Goal: Task Accomplishment & Management: Manage account settings

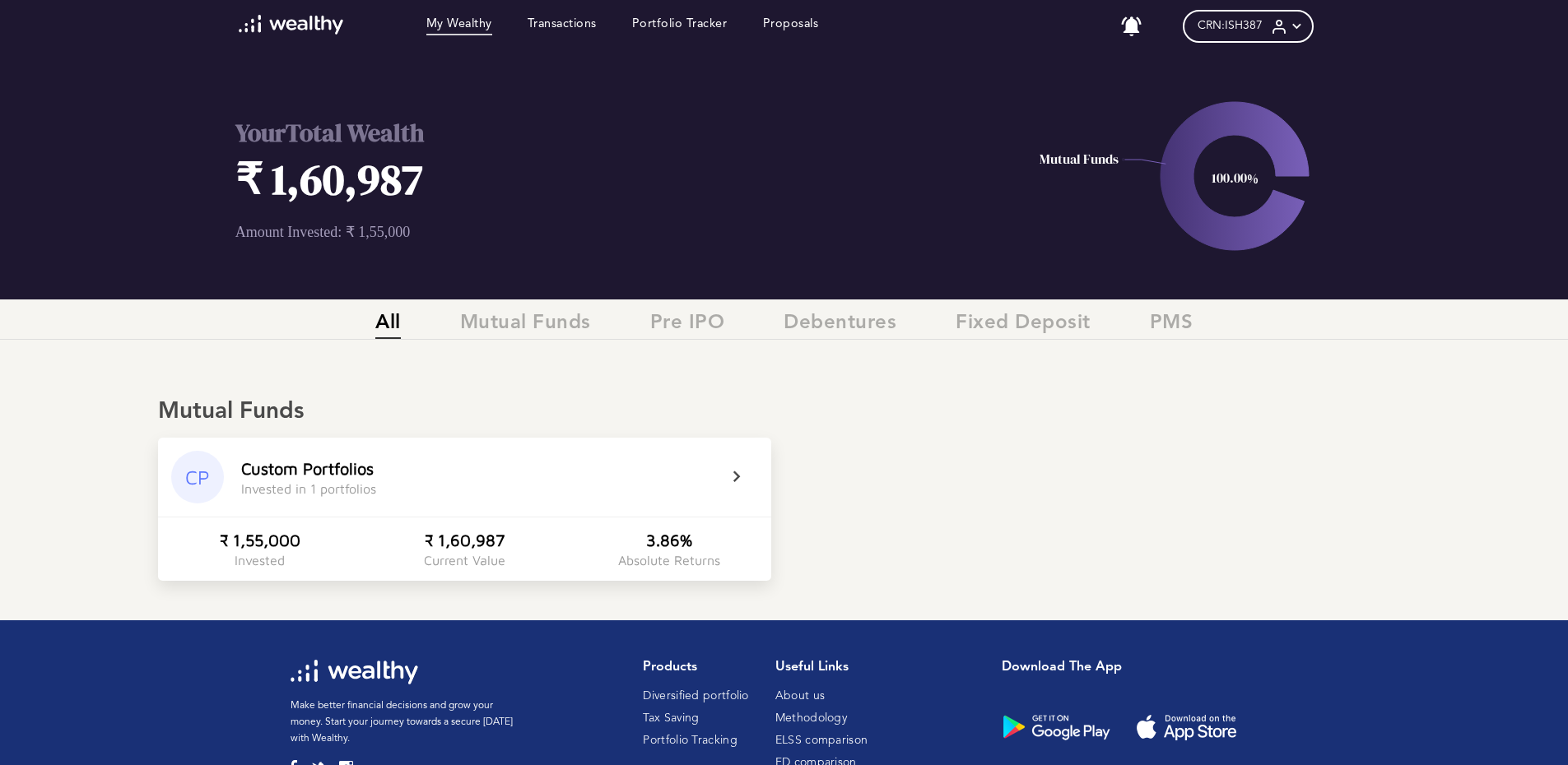
click at [738, 473] on icon at bounding box center [747, 477] width 41 height 20
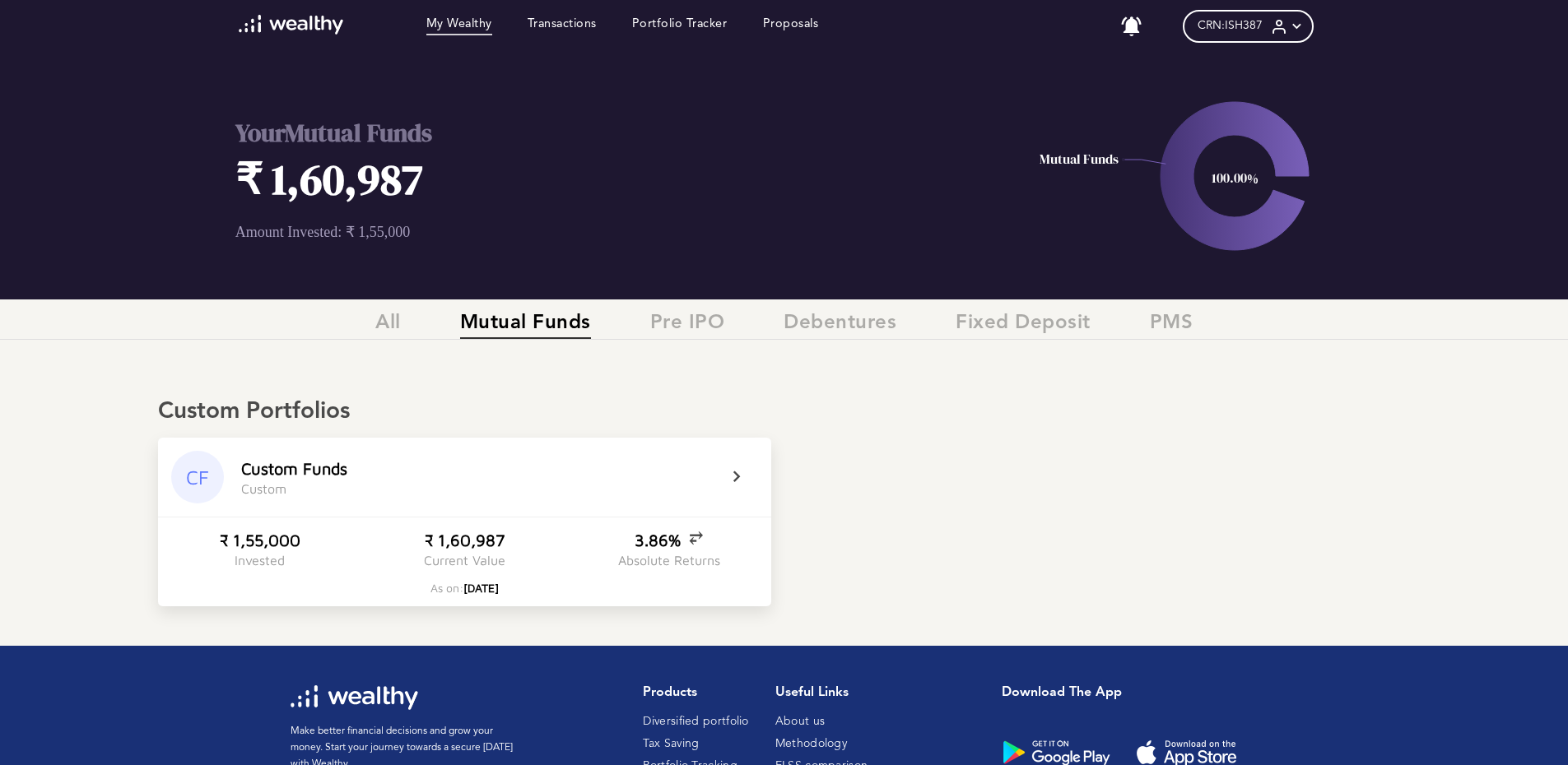
click at [665, 537] on div "3.86%" at bounding box center [669, 540] width 69 height 19
click at [732, 476] on icon at bounding box center [747, 477] width 41 height 20
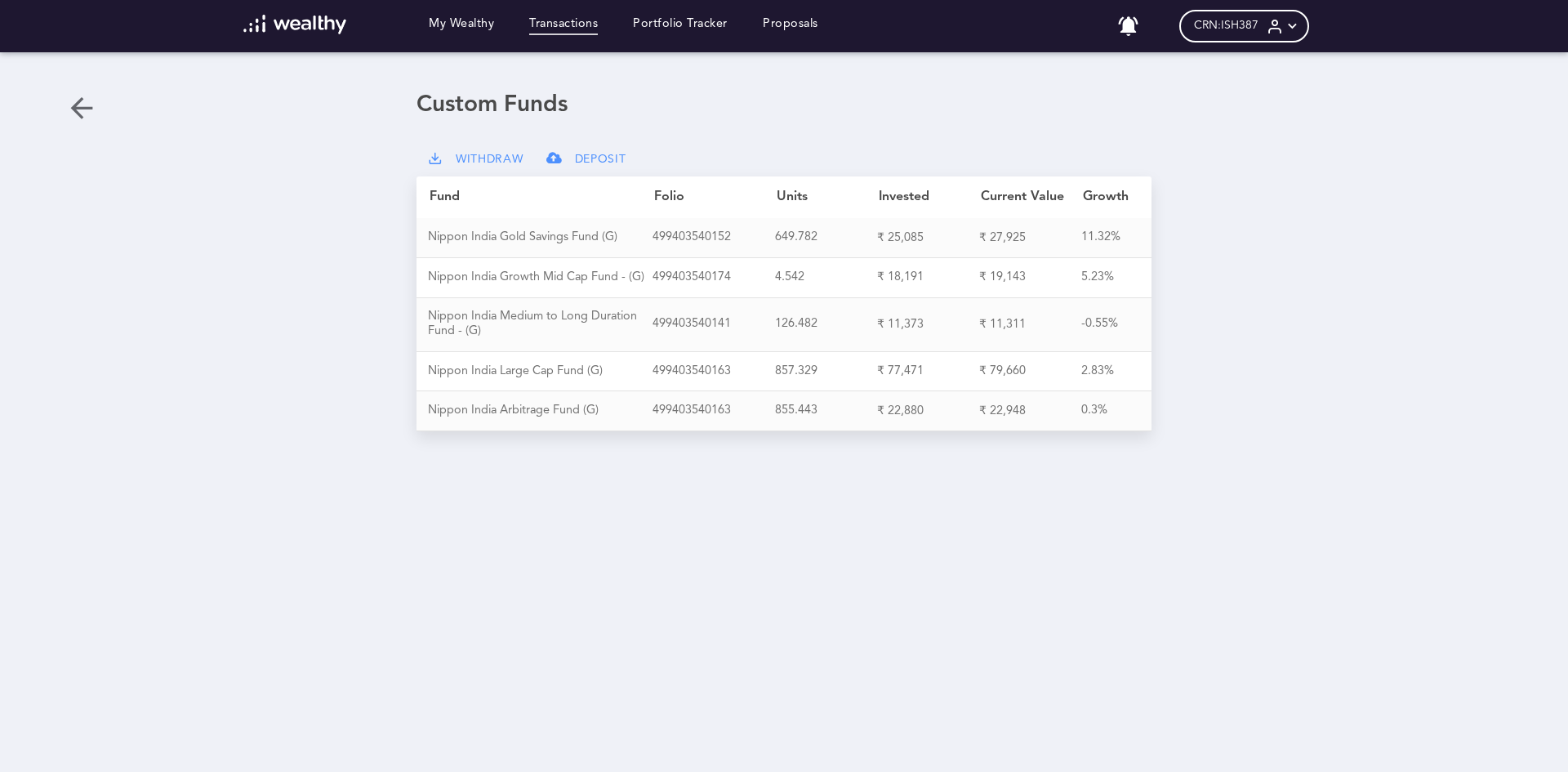
click at [577, 30] on link "Transactions" at bounding box center [563, 26] width 69 height 18
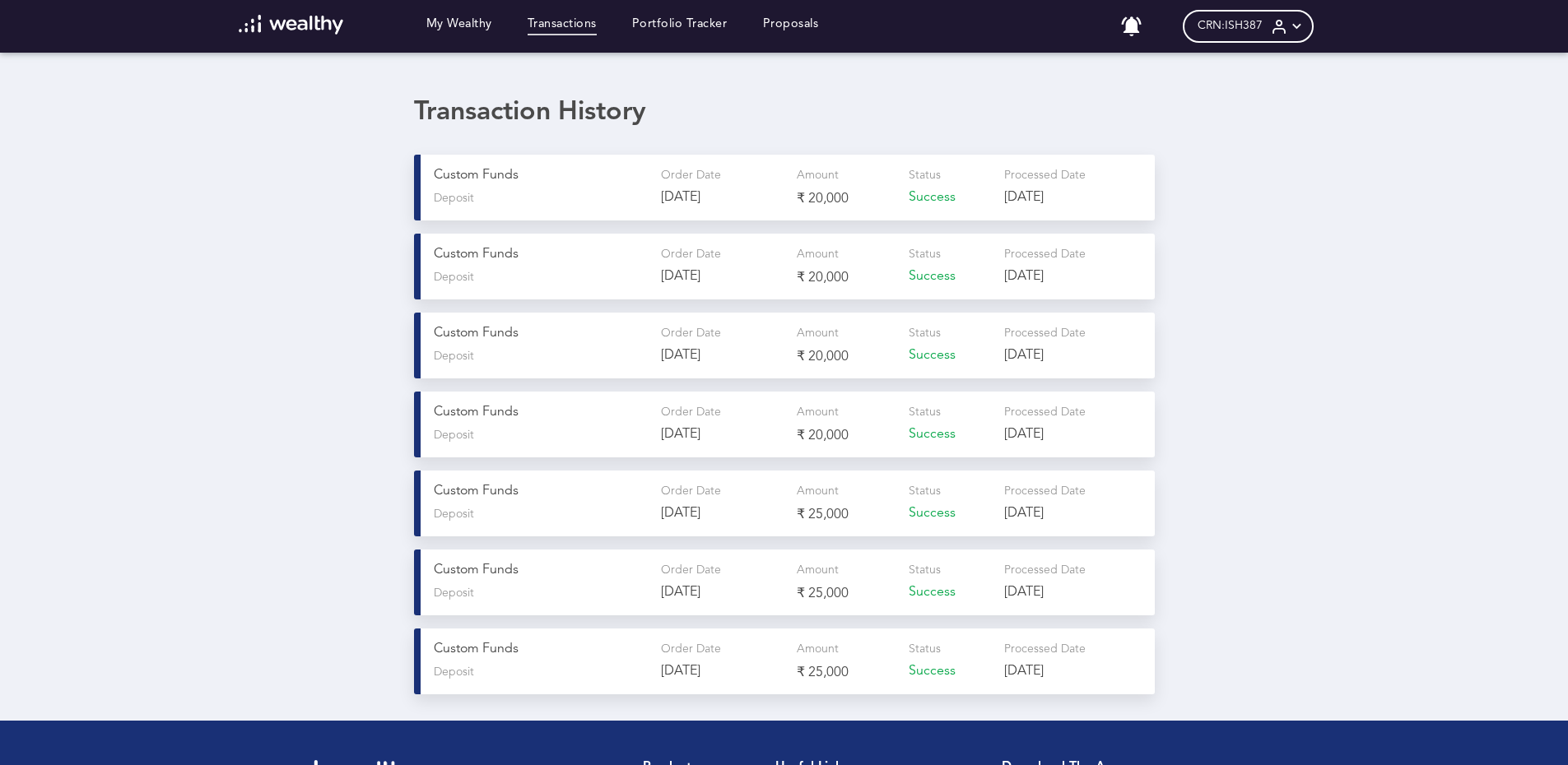
click at [1275, 23] on div "CRN: ISH387" at bounding box center [1248, 27] width 131 height 33
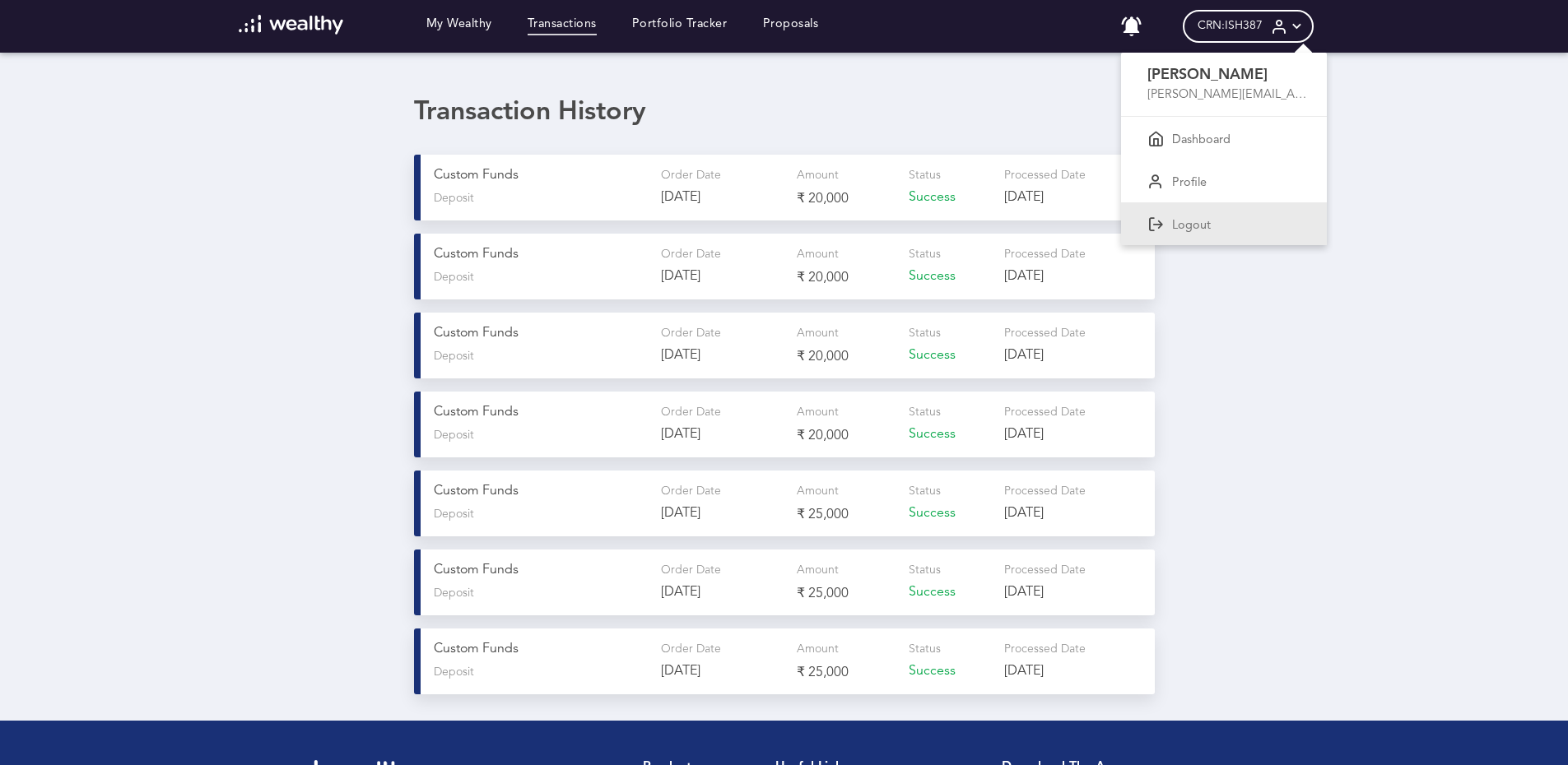
click at [1191, 211] on div "Logout" at bounding box center [1224, 224] width 206 height 43
